Goal: Transaction & Acquisition: Purchase product/service

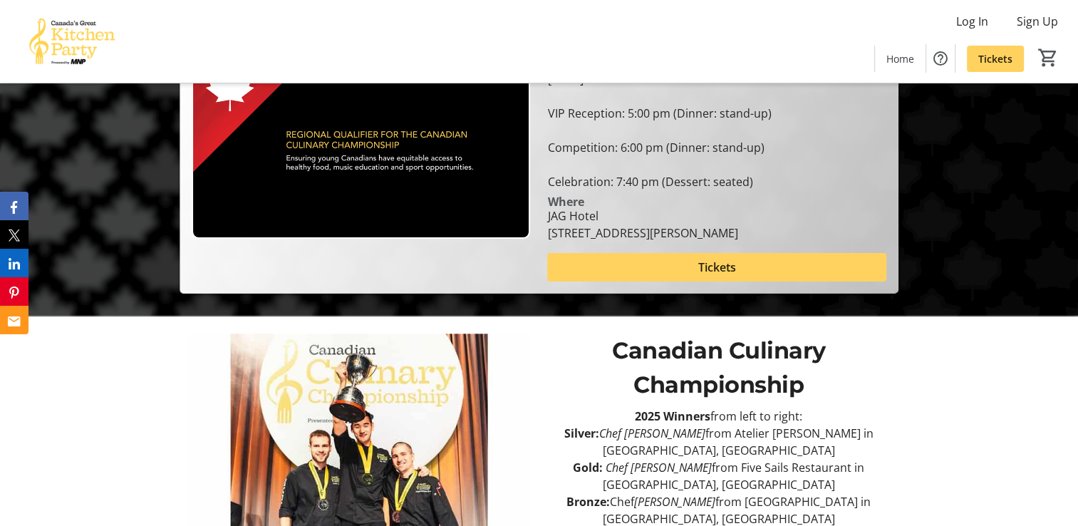
scroll to position [107, 0]
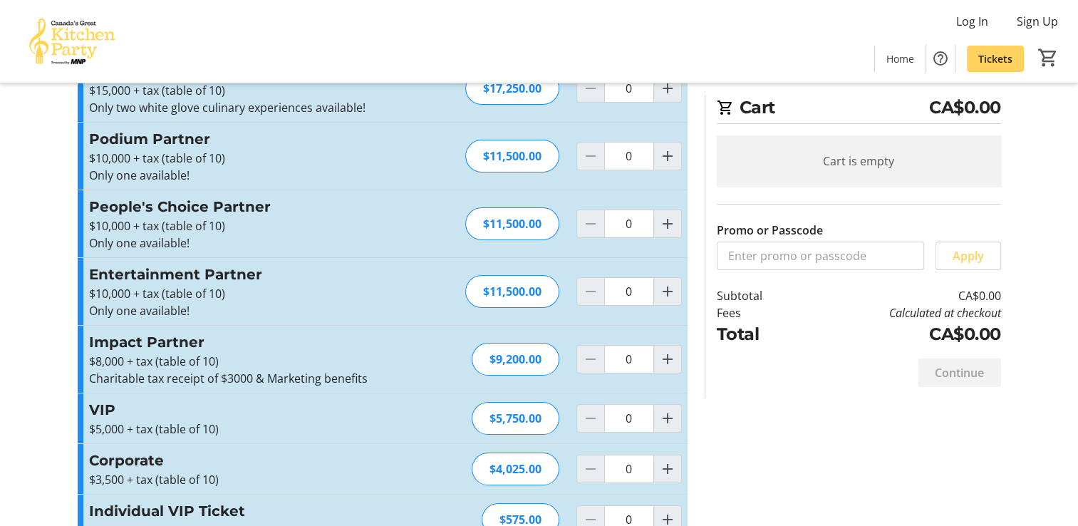
scroll to position [148, 0]
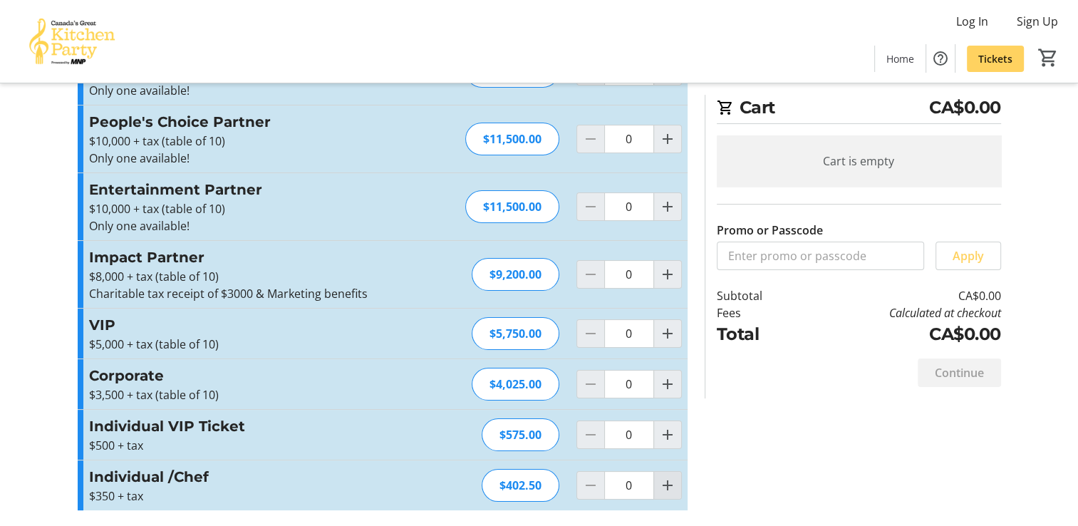
click at [665, 484] on mat-icon "Increment by one" at bounding box center [667, 485] width 17 height 17
type input "2"
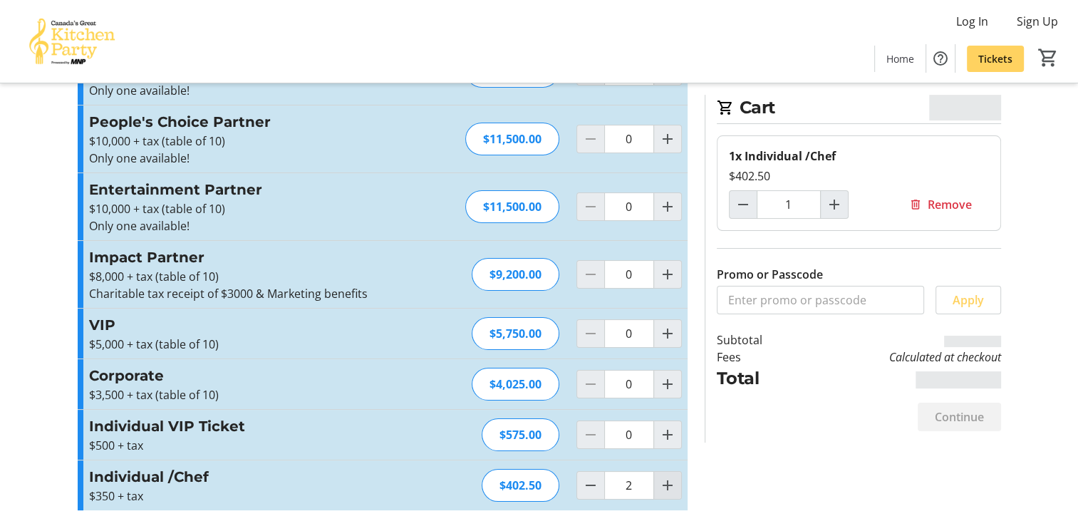
type input "2"
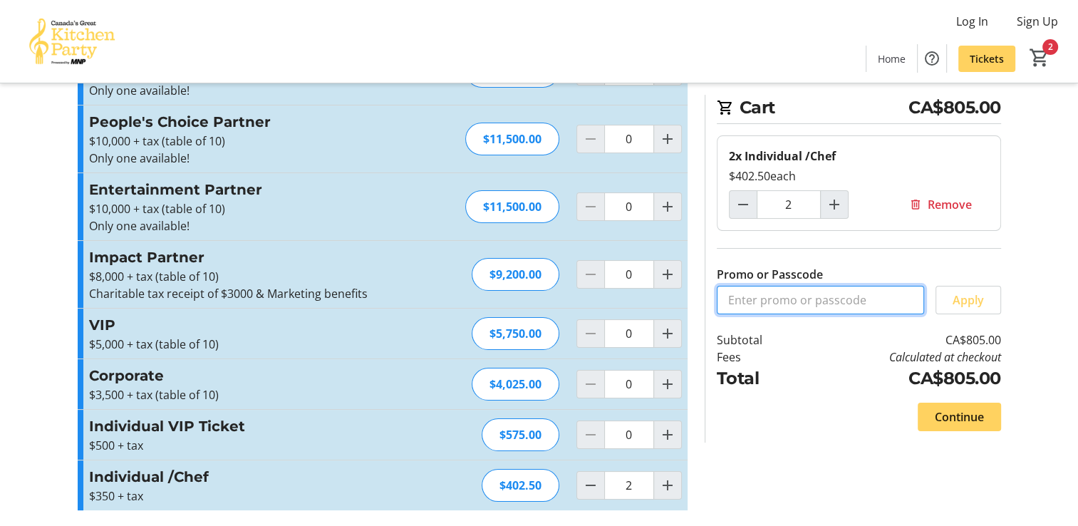
click at [770, 306] on input "Promo or Passcode" at bounding box center [820, 300] width 207 height 28
type input "ANGE20"
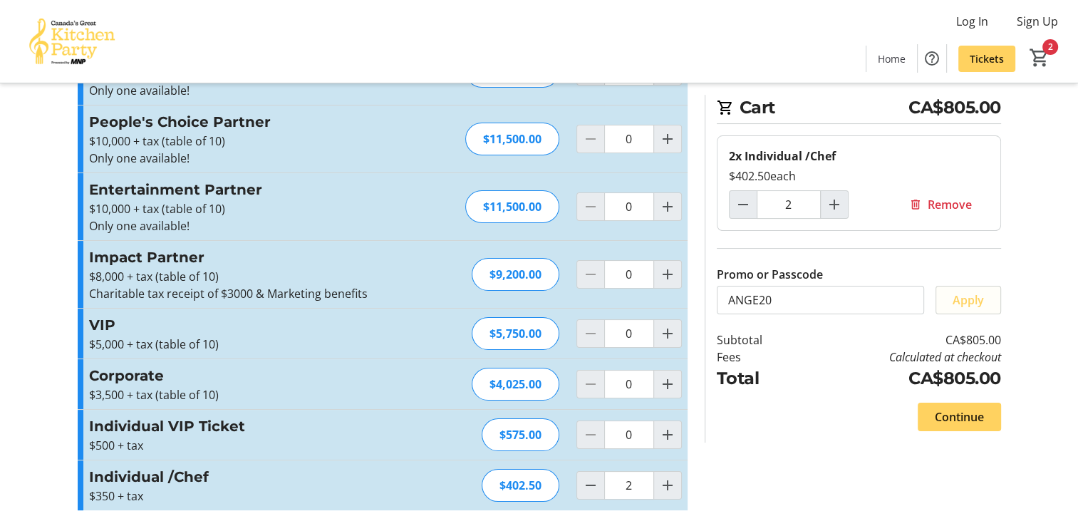
click at [972, 301] on span "Apply" at bounding box center [968, 299] width 31 height 17
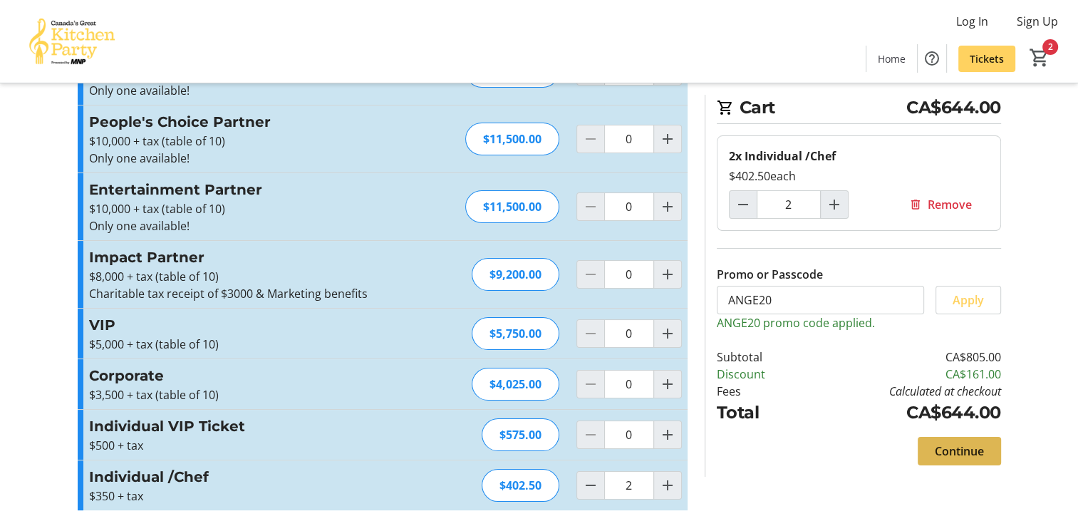
click at [955, 452] on span "Continue" at bounding box center [959, 450] width 49 height 17
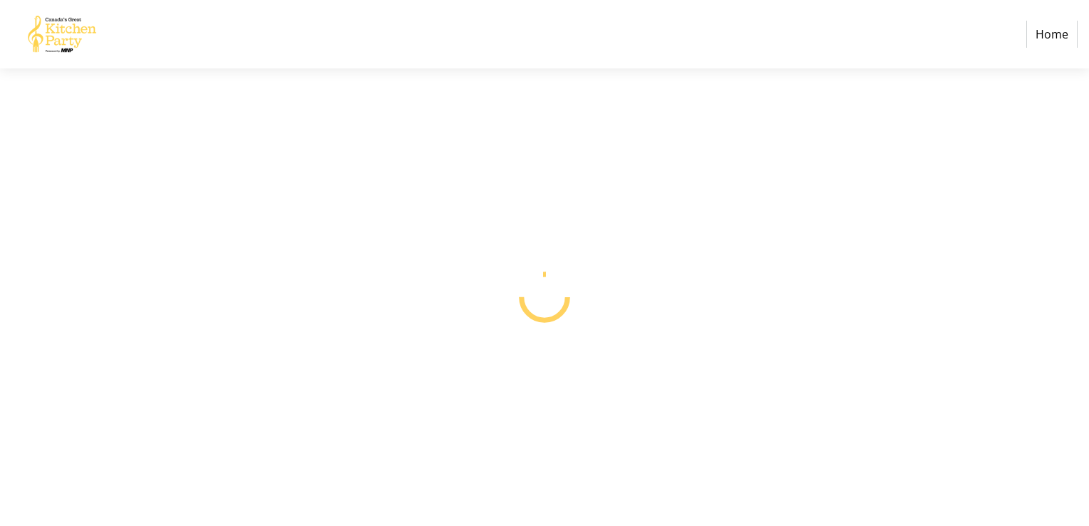
select select "CA"
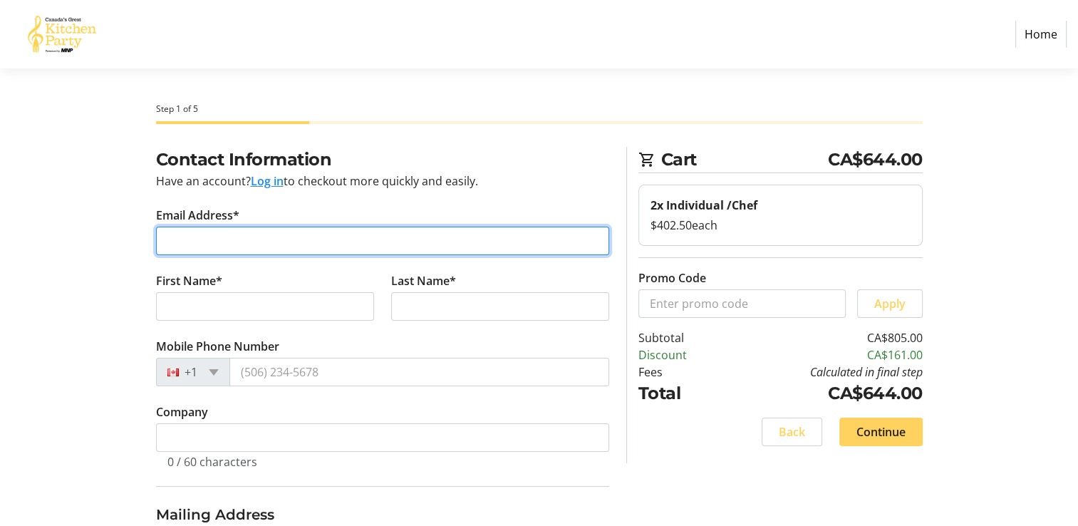
click at [247, 232] on input "Email Address*" at bounding box center [382, 241] width 453 height 28
type input "[EMAIL_ADDRESS][DOMAIN_NAME]"
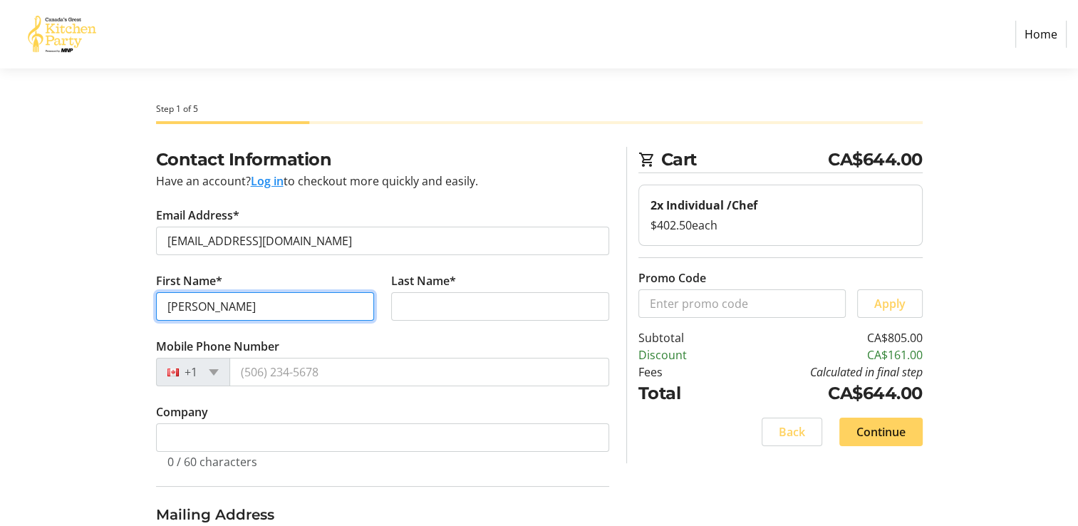
type input "[PERSON_NAME]"
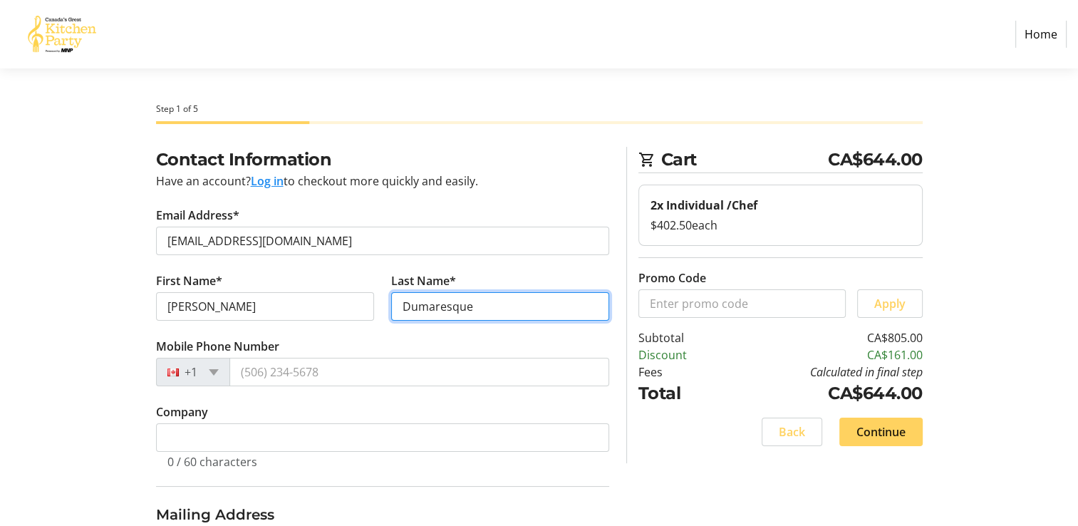
type input "Dumaresque"
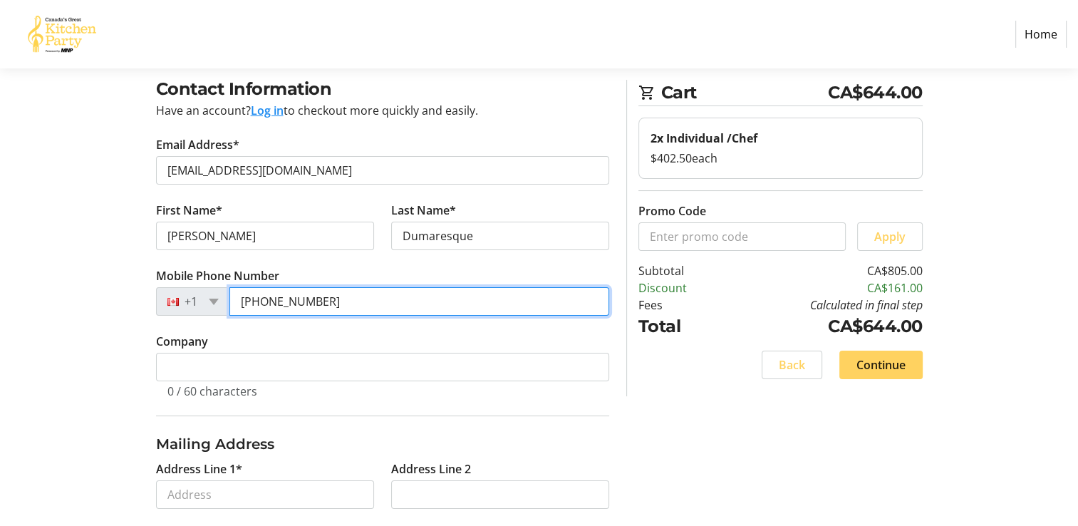
scroll to position [71, 0]
type input "[PHONE_NUMBER]"
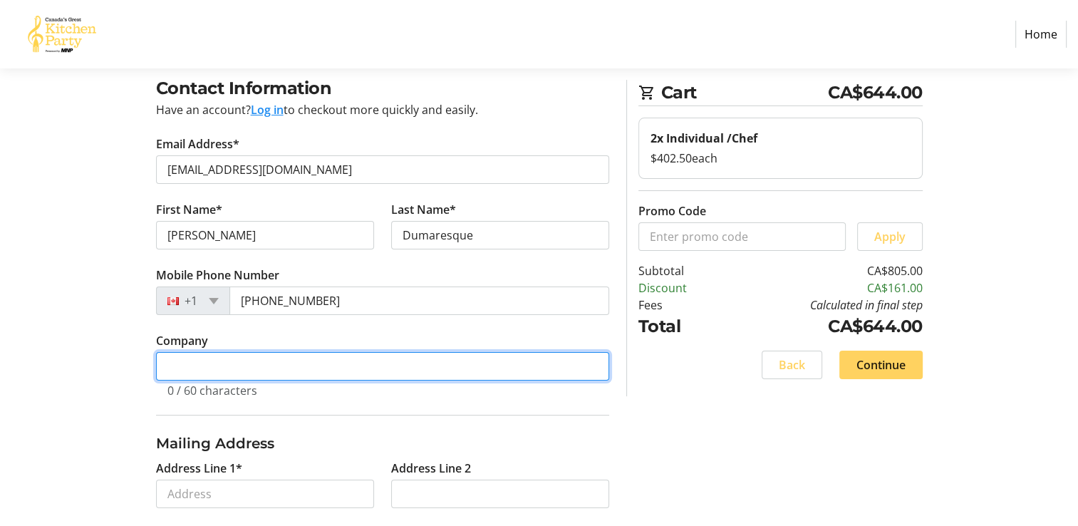
click at [218, 367] on input "Company" at bounding box center [382, 366] width 453 height 28
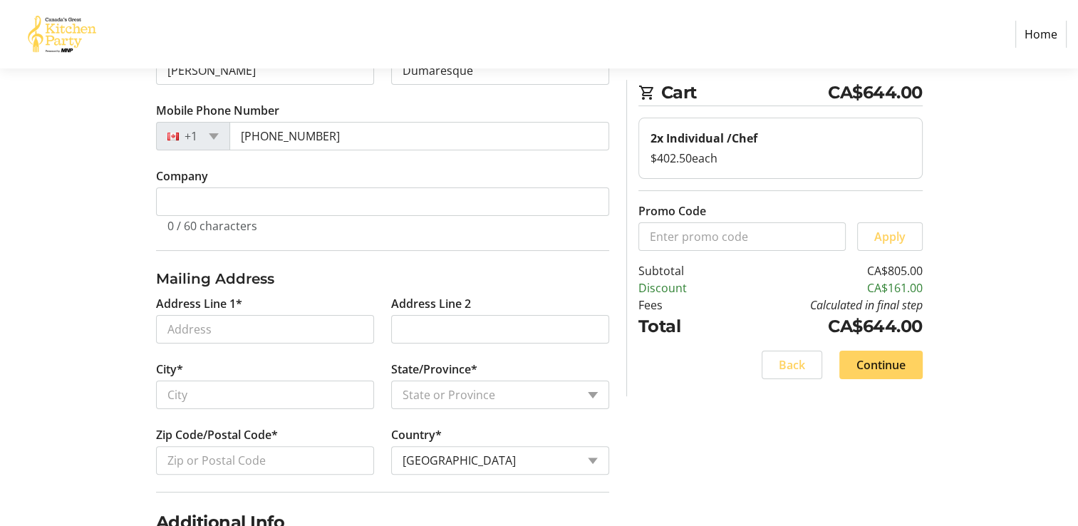
scroll to position [285, 0]
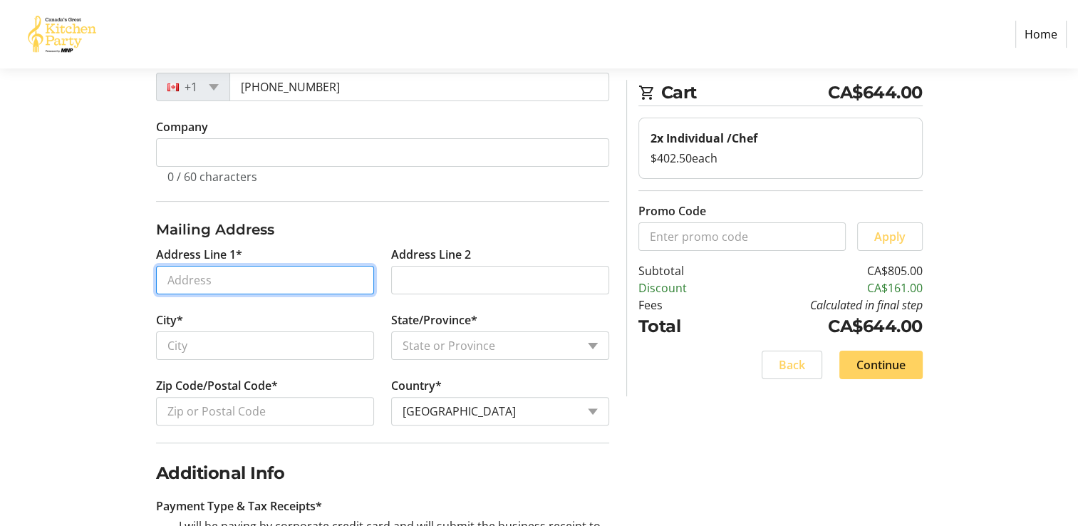
click at [187, 276] on input "Address Line 1*" at bounding box center [265, 280] width 218 height 28
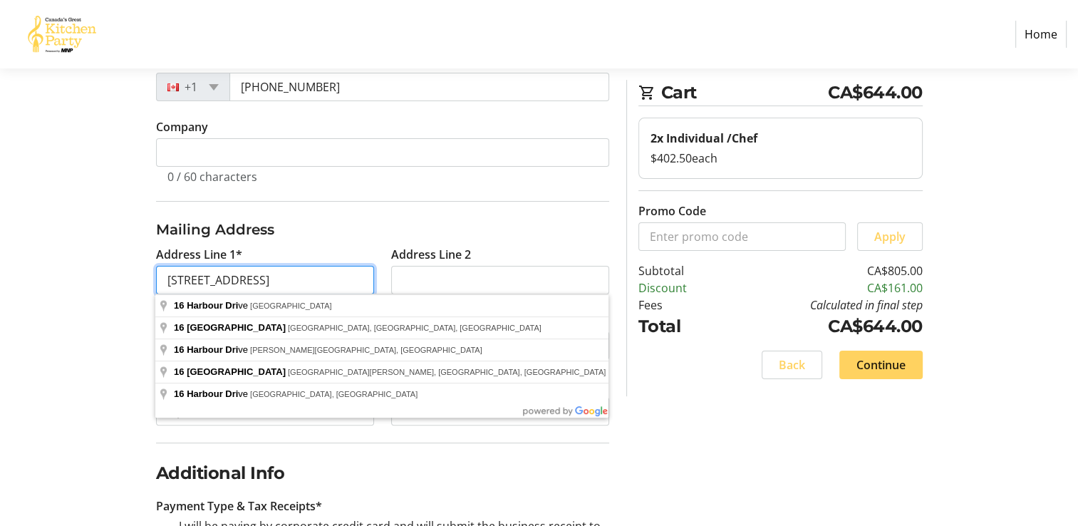
type input "[STREET_ADDRESS]"
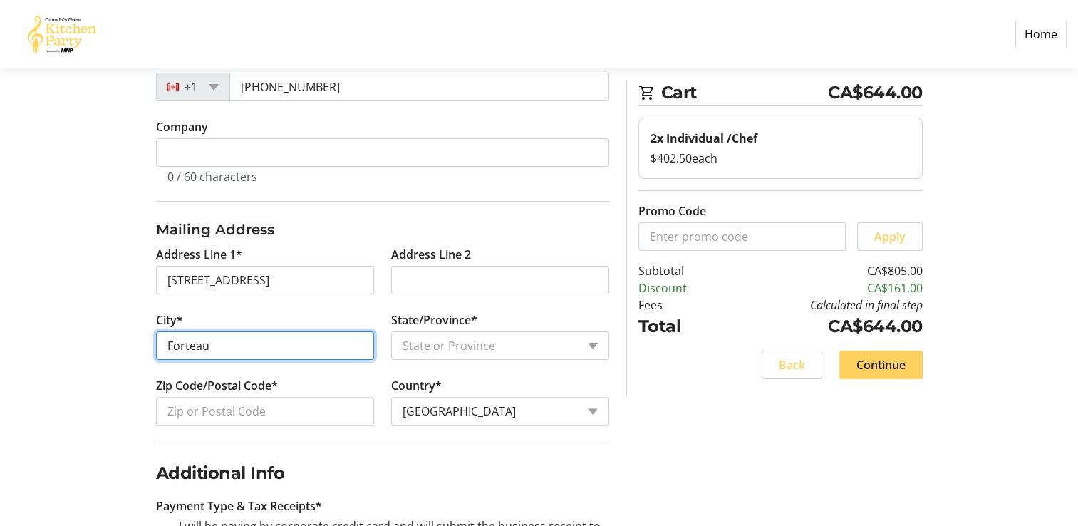
type input "Forteau"
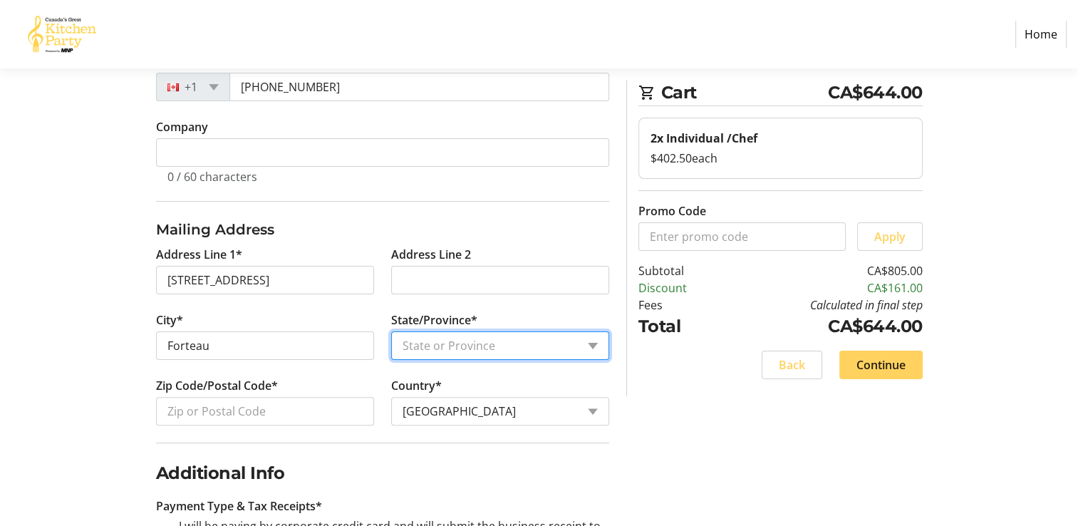
click at [427, 348] on select "State or Province State or Province [GEOGRAPHIC_DATA] [GEOGRAPHIC_DATA] [GEOGRA…" at bounding box center [500, 345] width 218 height 28
select select "NL"
click at [391, 331] on select "State or Province State or Province [GEOGRAPHIC_DATA] [GEOGRAPHIC_DATA] [GEOGRA…" at bounding box center [500, 345] width 218 height 28
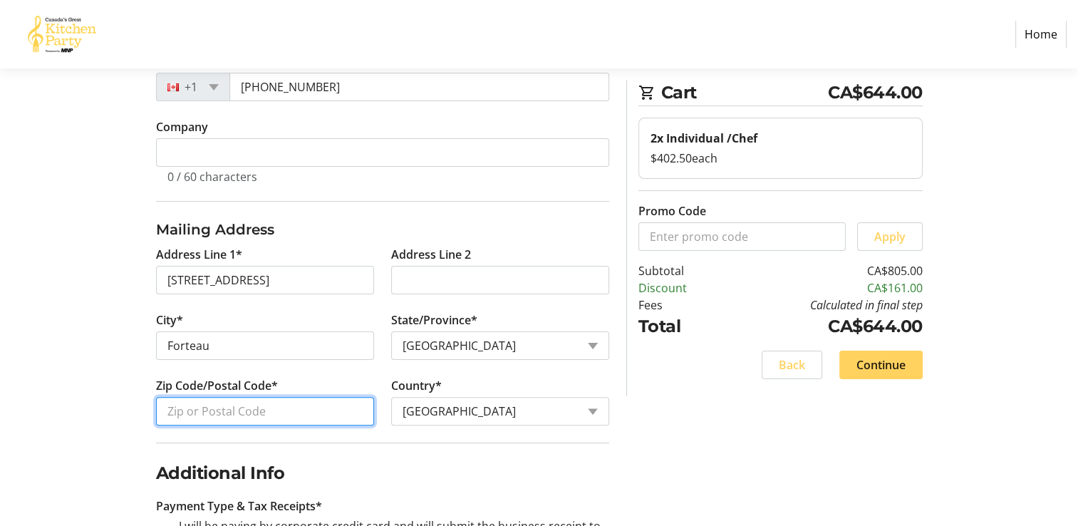
click at [237, 414] on input "Zip Code/Postal Code*" at bounding box center [265, 411] width 218 height 28
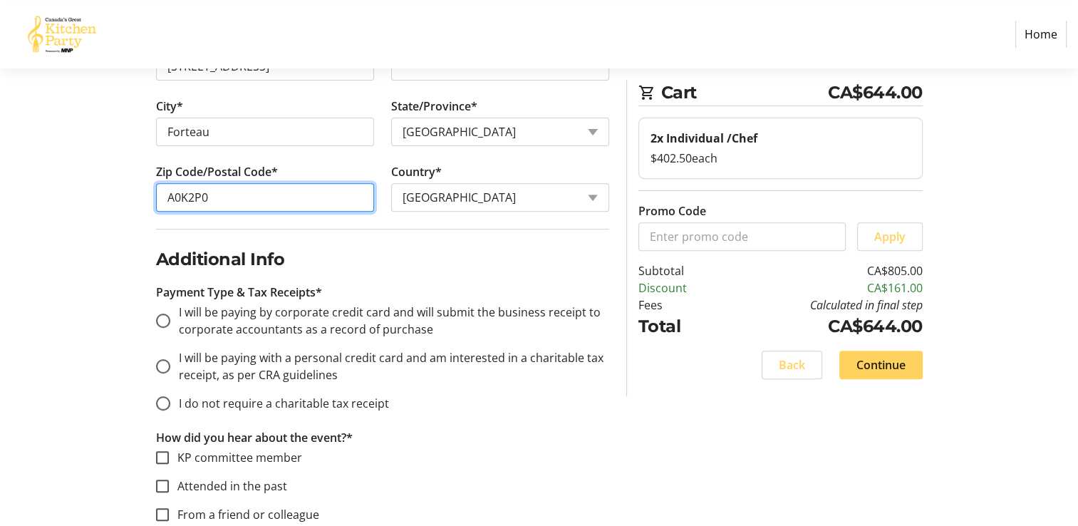
scroll to position [570, 0]
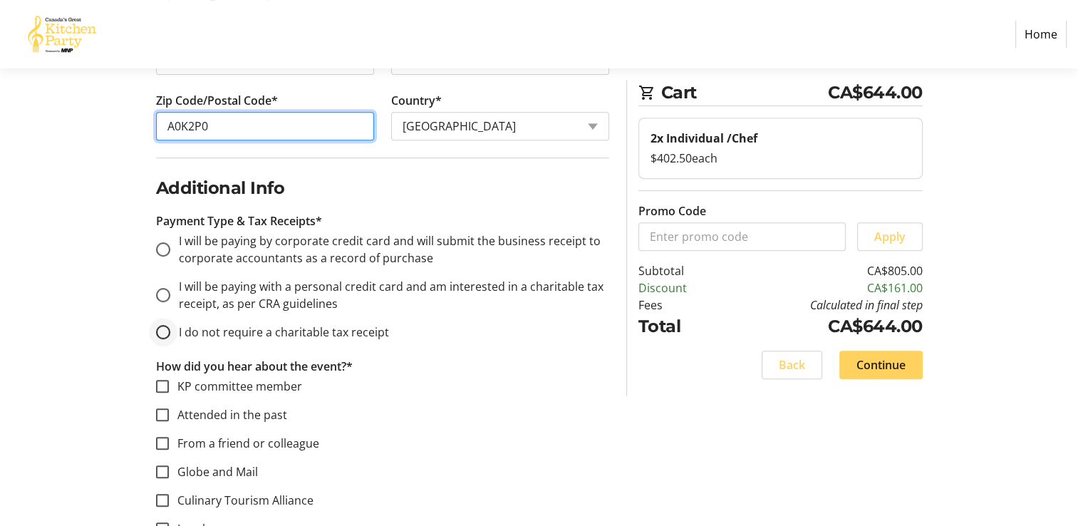
type input "A0K2P0"
click at [157, 328] on div at bounding box center [163, 332] width 14 height 14
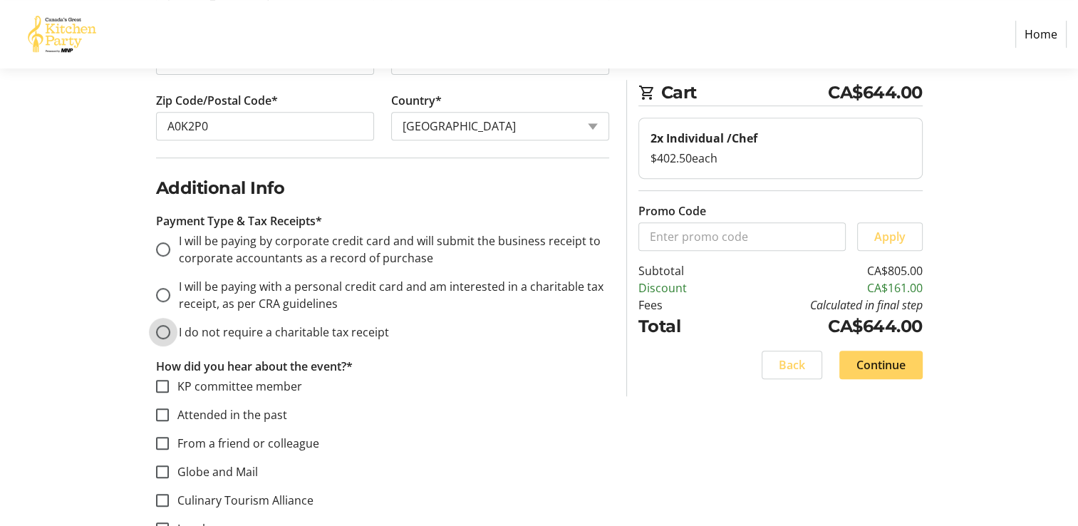
click at [159, 328] on input "I do not require a charitable tax receipt" at bounding box center [163, 332] width 14 height 14
radio input "true"
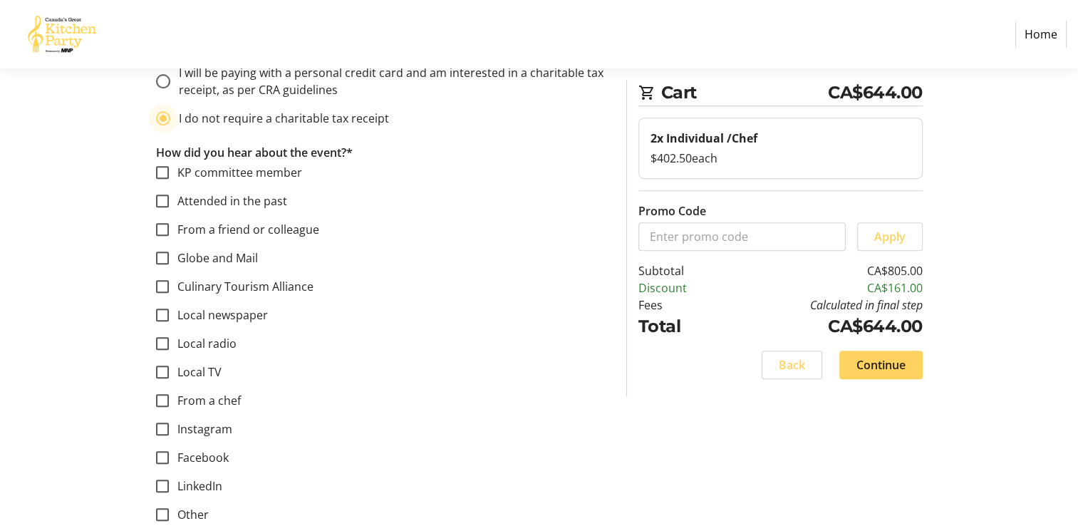
scroll to position [812, 0]
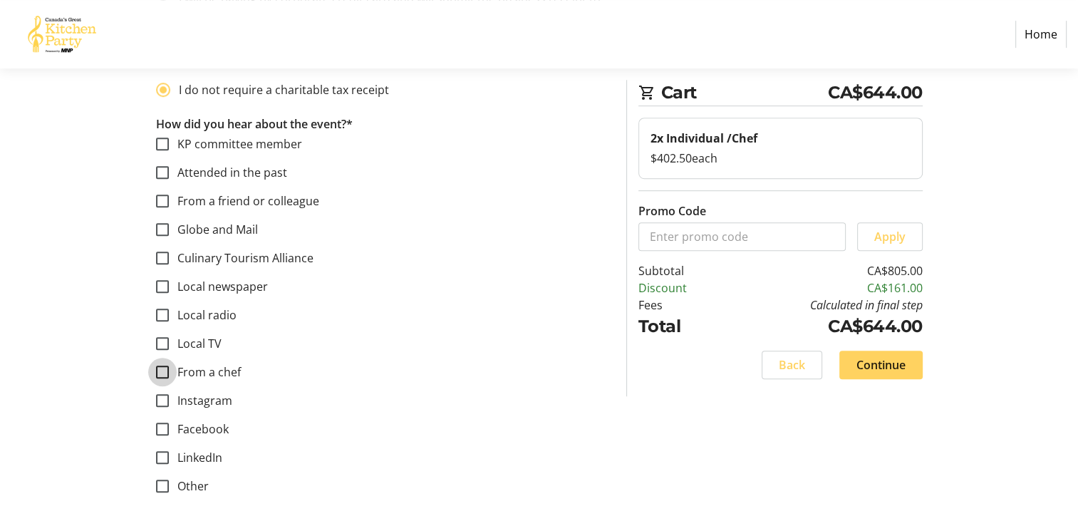
click at [160, 374] on input "From a chef" at bounding box center [162, 371] width 13 height 13
checkbox input "true"
click at [878, 368] on span "Continue" at bounding box center [880, 364] width 49 height 17
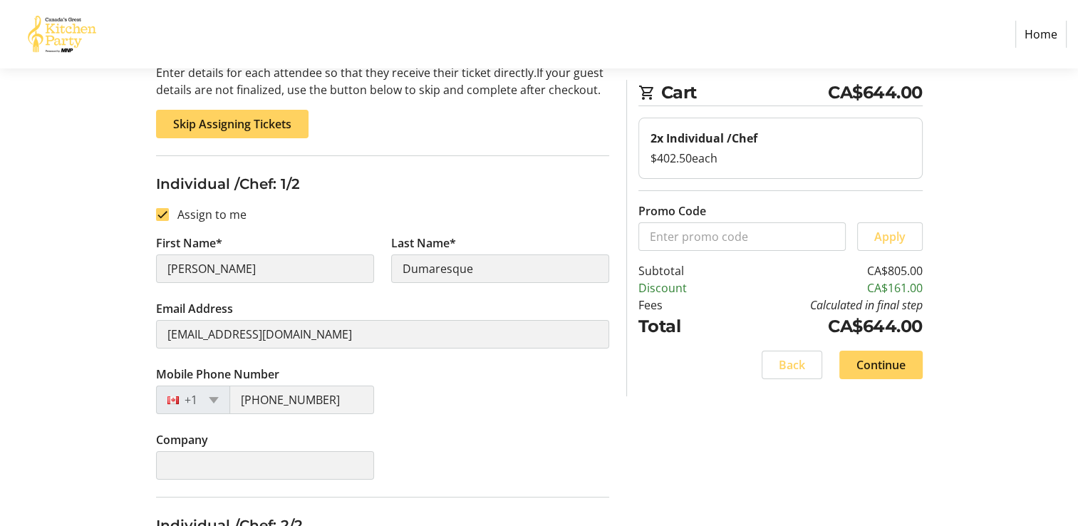
scroll to position [142, 0]
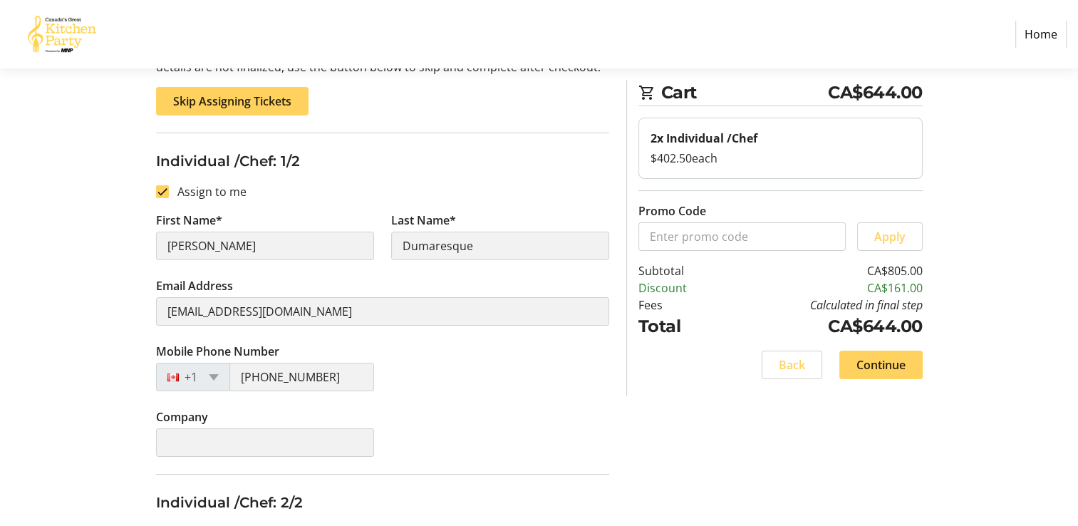
click at [140, 246] on div "Assign Tickets Enter details for each attendee so that they receive their ticke…" at bounding box center [539, 409] width 940 height 811
click at [162, 190] on input "Assign to me" at bounding box center [162, 191] width 13 height 13
checkbox input "false"
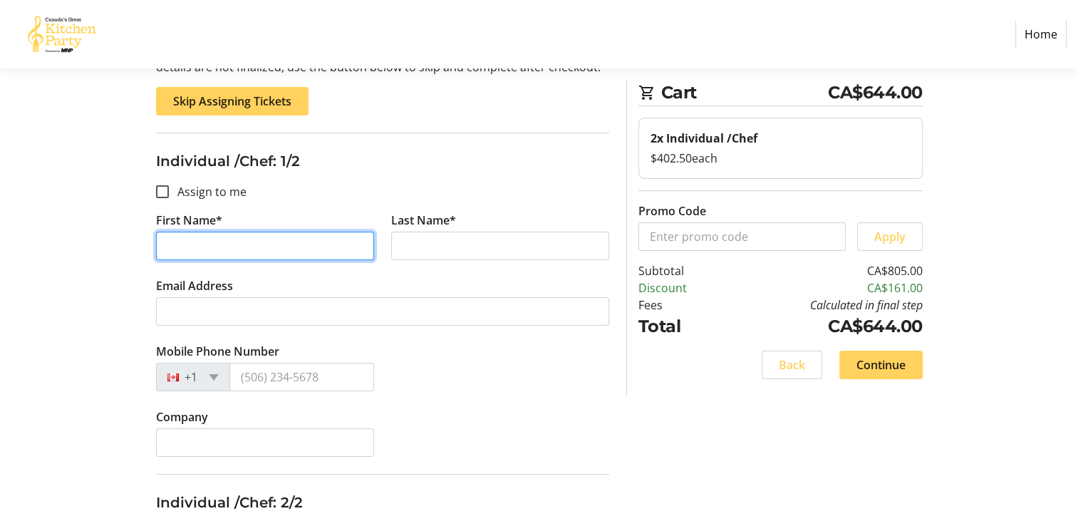
click at [224, 246] on input "First Name*" at bounding box center [265, 246] width 218 height 28
type input "[PERSON_NAME]"
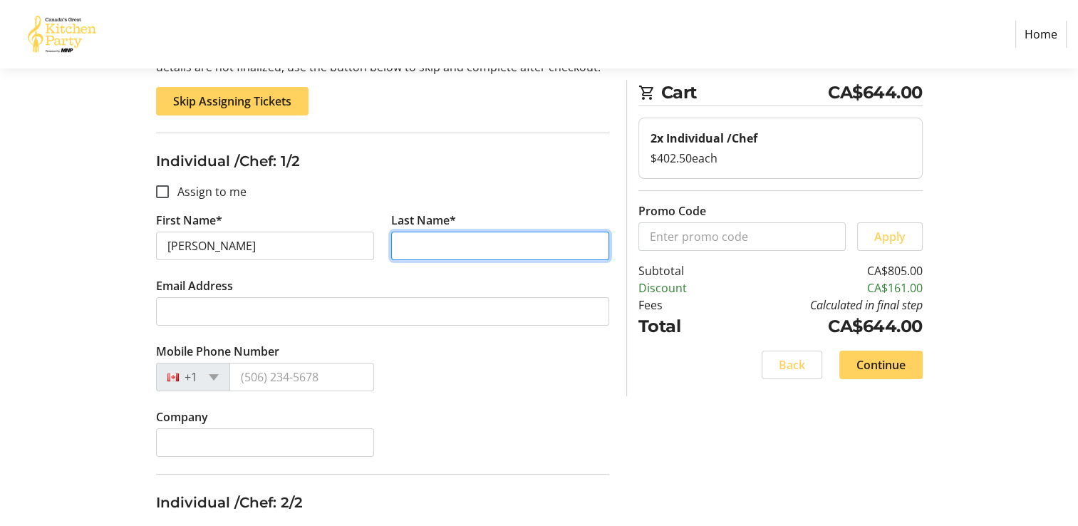
click at [452, 249] on input "Last Name*" at bounding box center [500, 246] width 218 height 28
type input "Dumaresque"
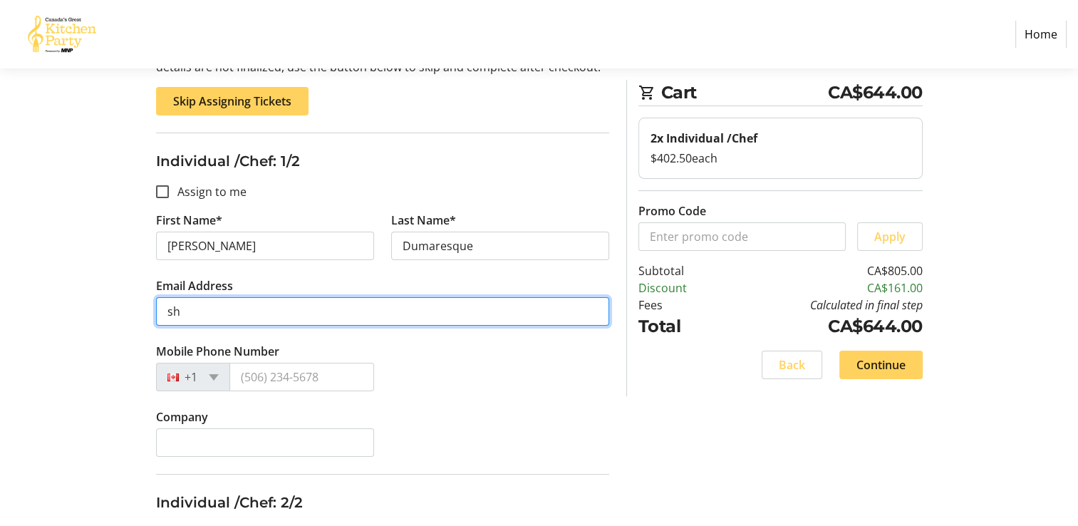
type input "s"
type input "[EMAIL_ADDRESS][DOMAIN_NAME]"
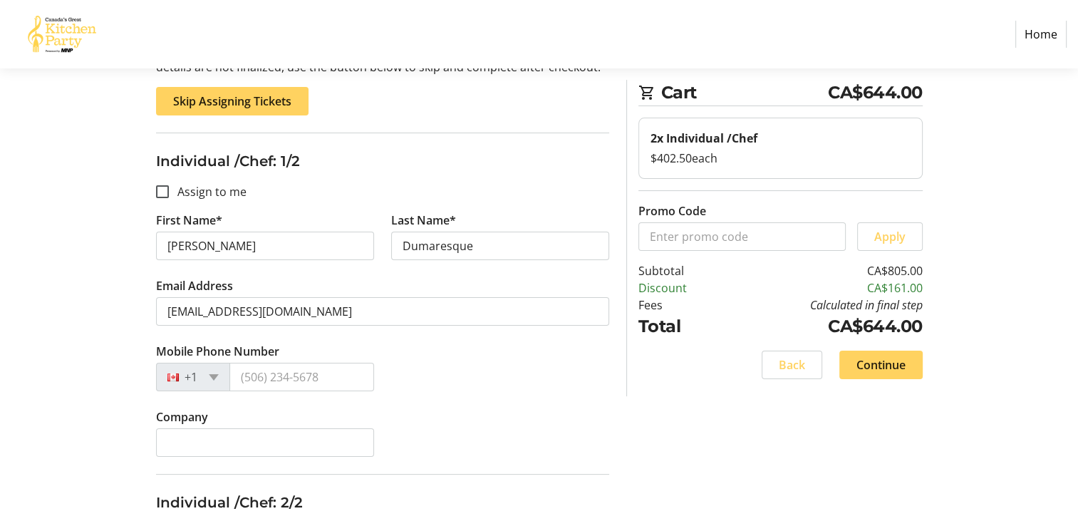
click at [95, 344] on div "Assign Tickets Enter details for each attendee so that they receive their ticke…" at bounding box center [539, 409] width 940 height 811
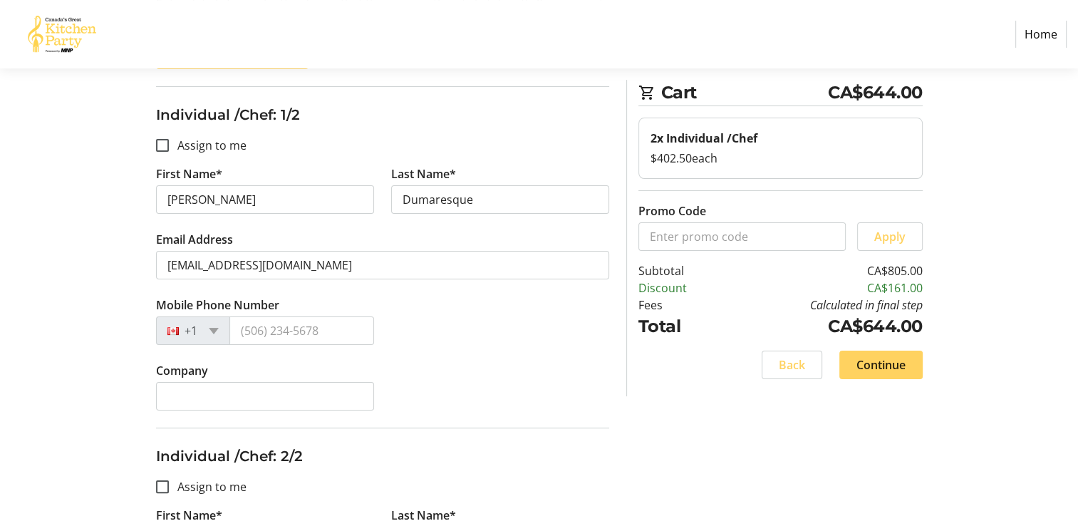
scroll to position [214, 0]
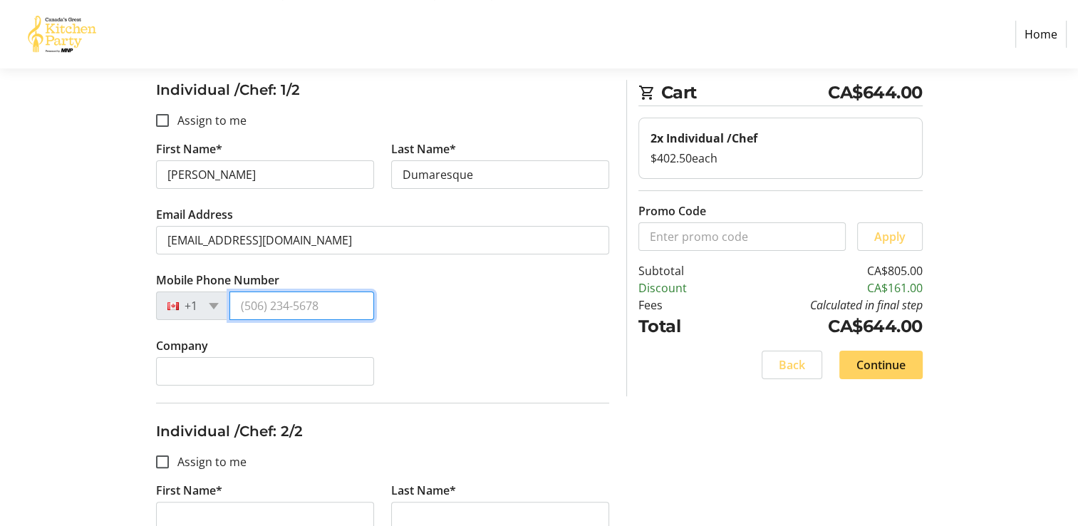
click at [287, 314] on input "Mobile Phone Number" at bounding box center [301, 305] width 145 height 28
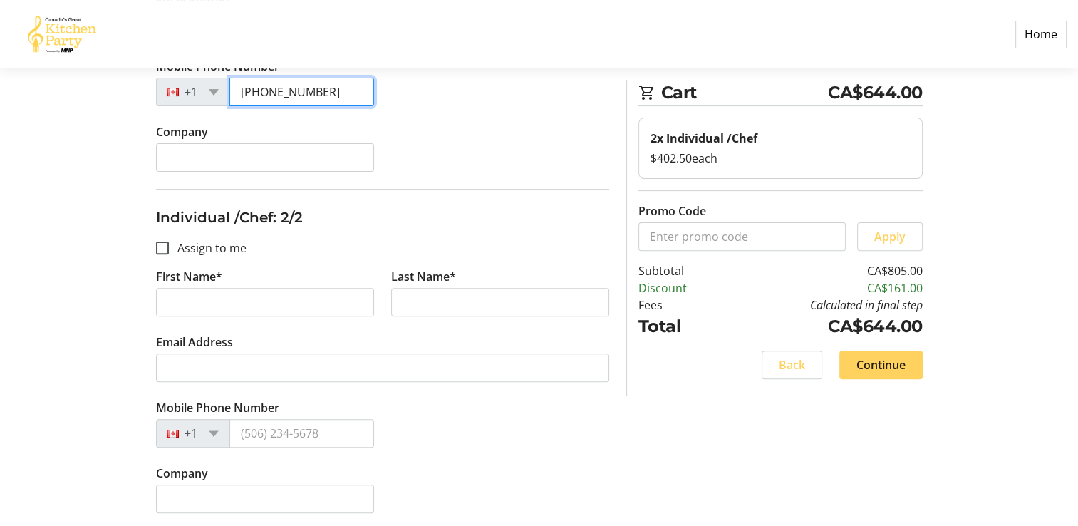
scroll to position [430, 0]
type input "[PHONE_NUMBER]"
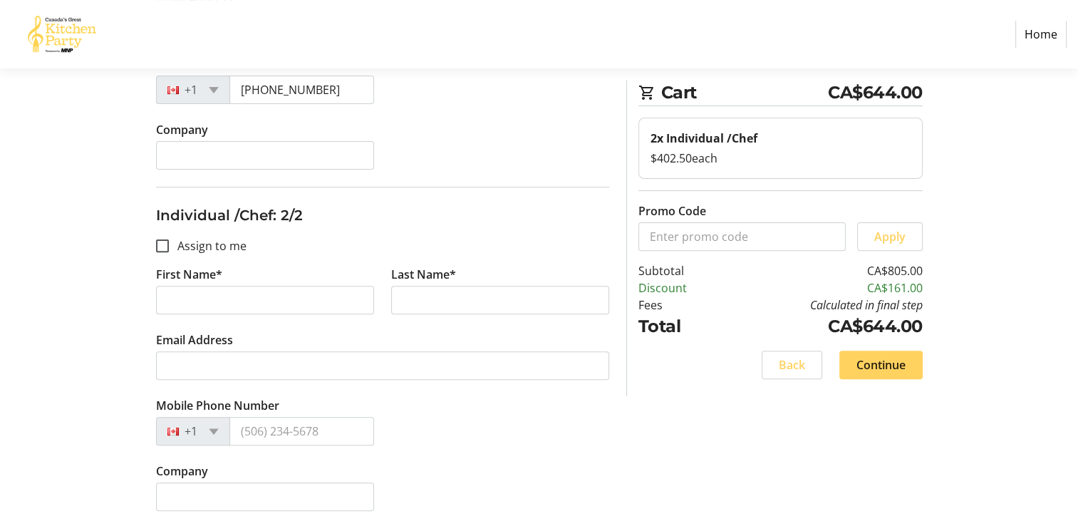
click at [120, 284] on div "Assign Tickets Enter details for each attendee so that they receive their ticke…" at bounding box center [539, 122] width 940 height 811
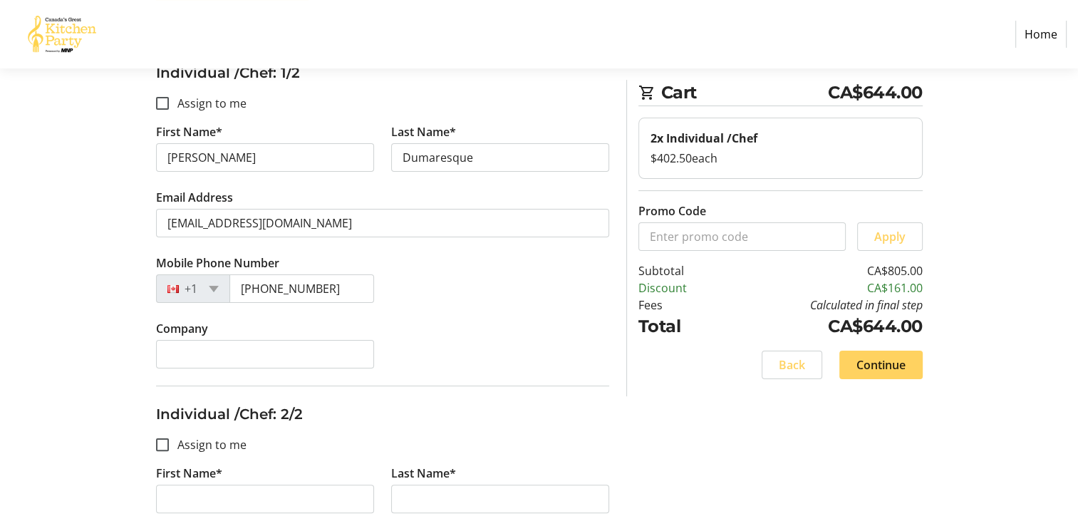
scroll to position [73, 0]
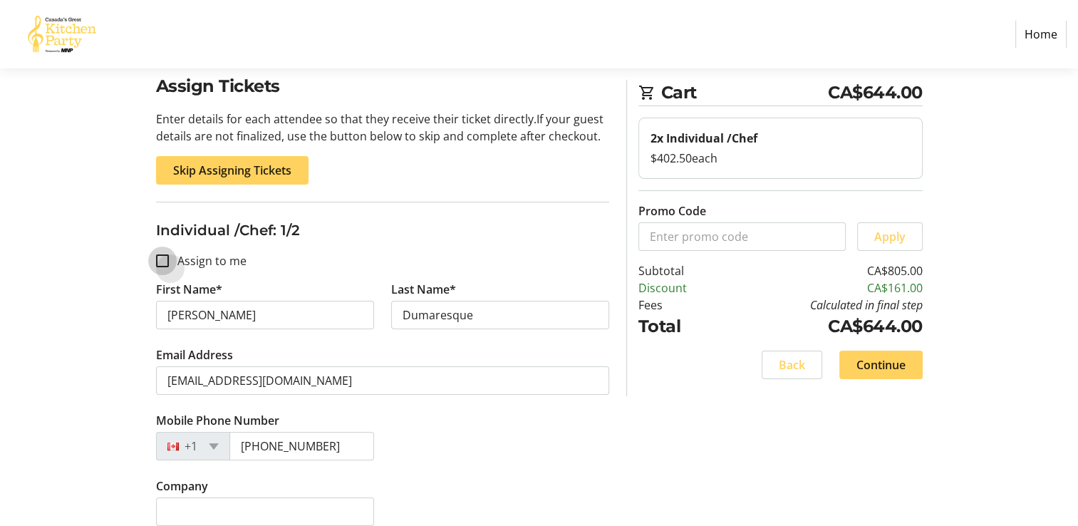
click at [168, 263] on input "Assign to me" at bounding box center [162, 260] width 13 height 13
checkbox input "true"
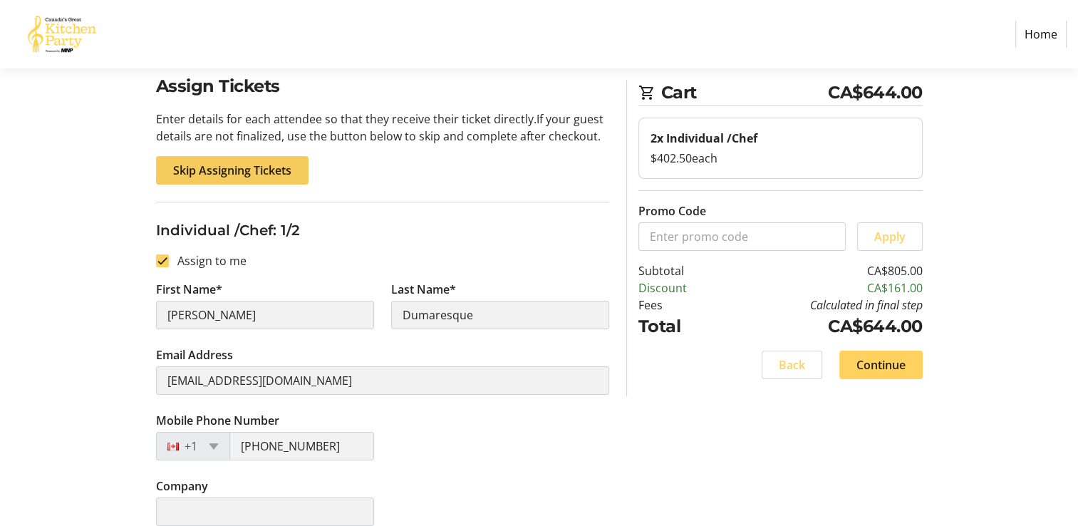
type input "[PERSON_NAME]"
type input "[PHONE_NUMBER]"
click at [241, 176] on span "Skip Assigning Tickets" at bounding box center [232, 170] width 118 height 17
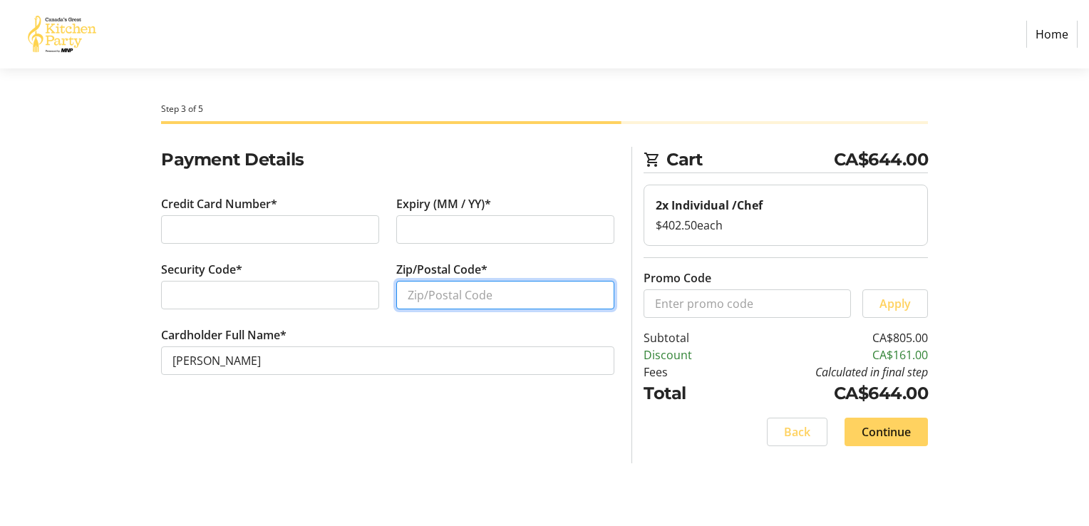
click at [469, 286] on input "Zip/Postal Code*" at bounding box center [505, 295] width 218 height 28
type input "A0K2P0"
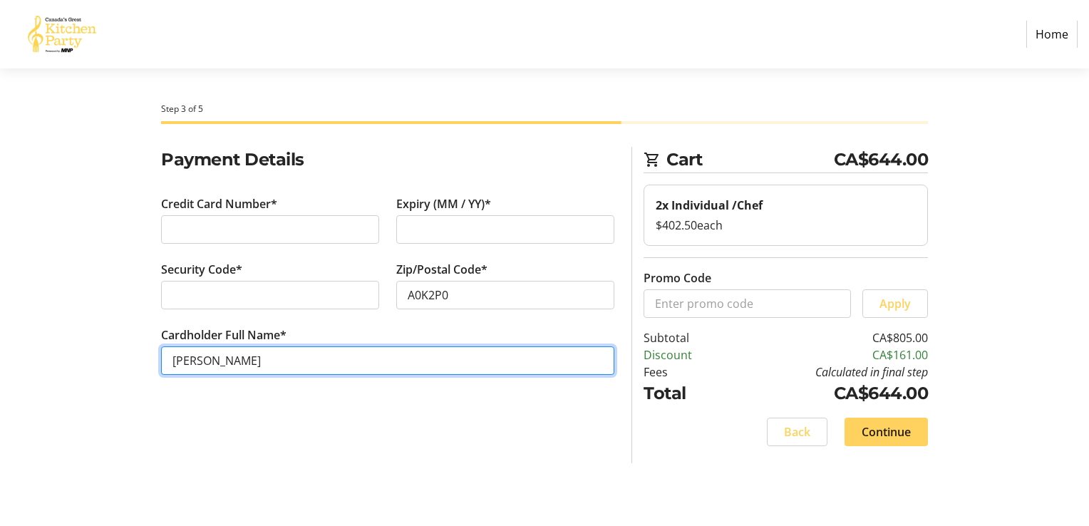
type input "[PERSON_NAME]"
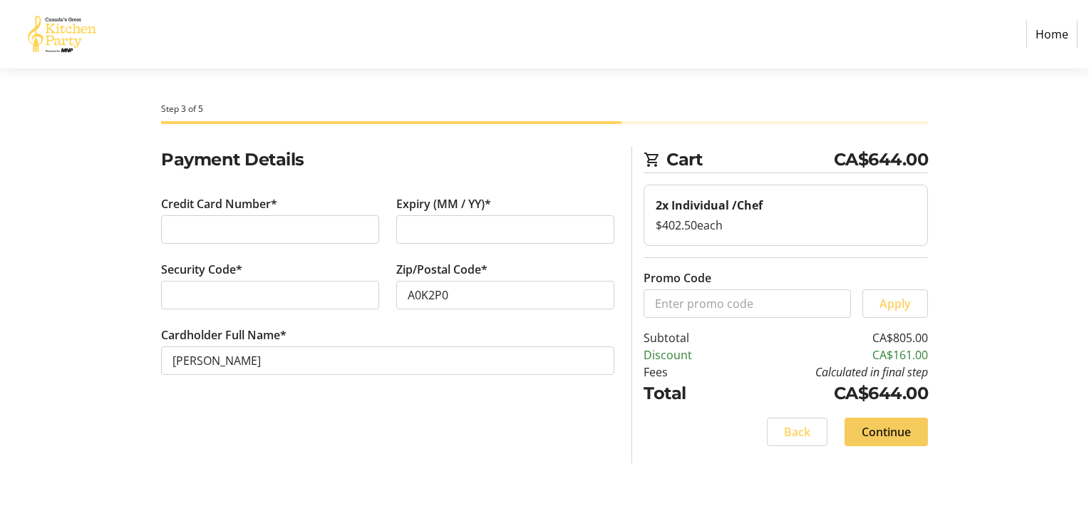
click at [887, 430] on span "Continue" at bounding box center [885, 431] width 49 height 17
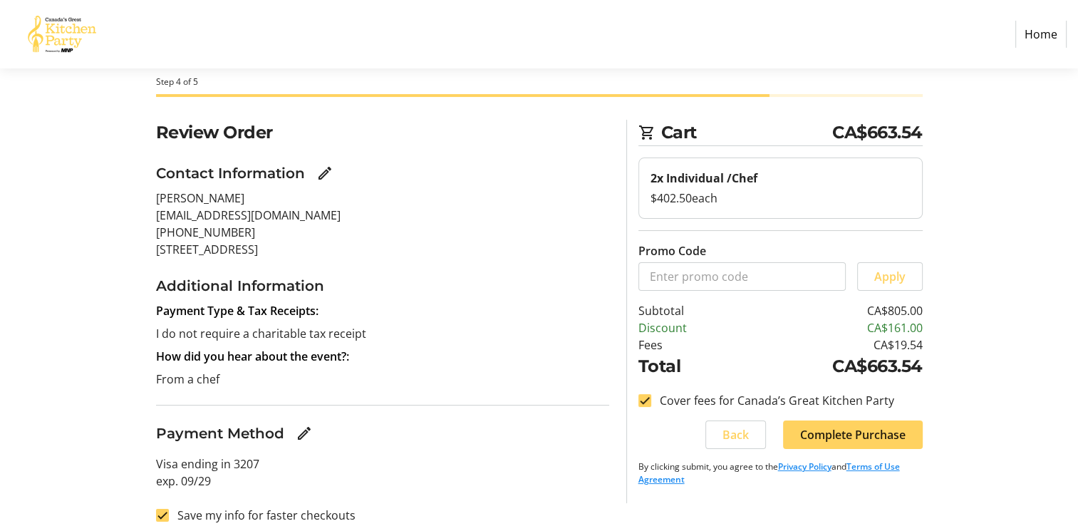
scroll to position [41, 0]
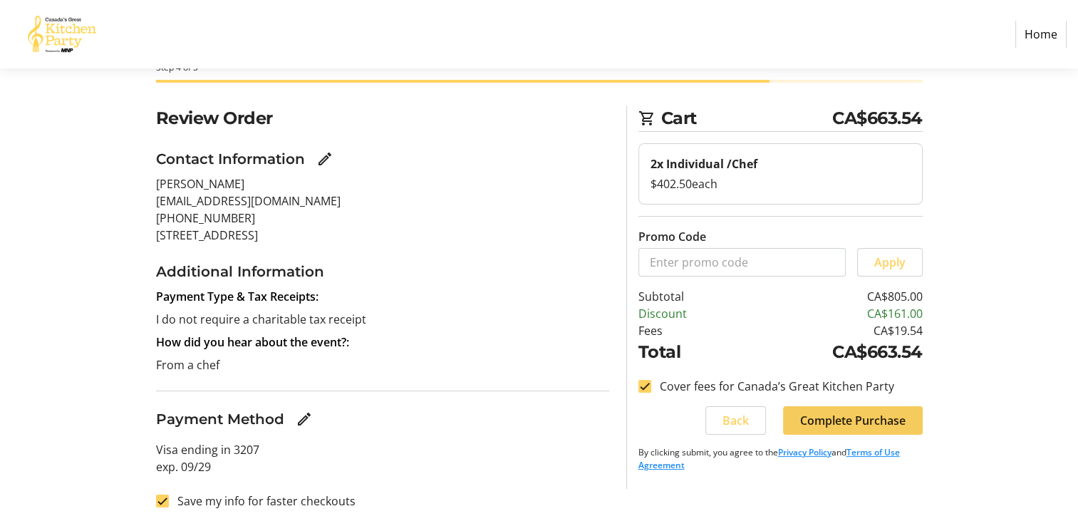
click at [849, 425] on span "Complete Purchase" at bounding box center [852, 420] width 105 height 17
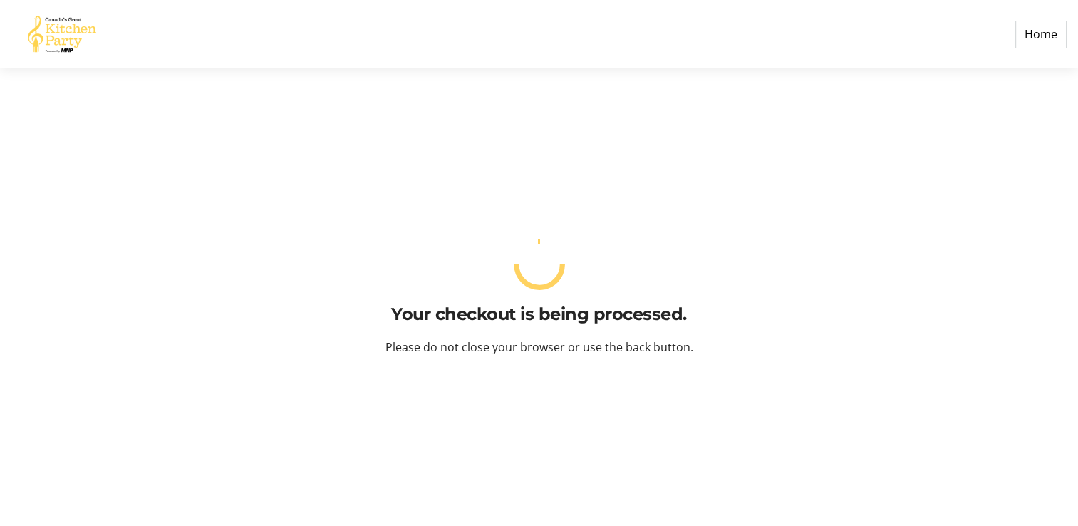
scroll to position [0, 0]
